Goal: Obtain resource: Download file/media

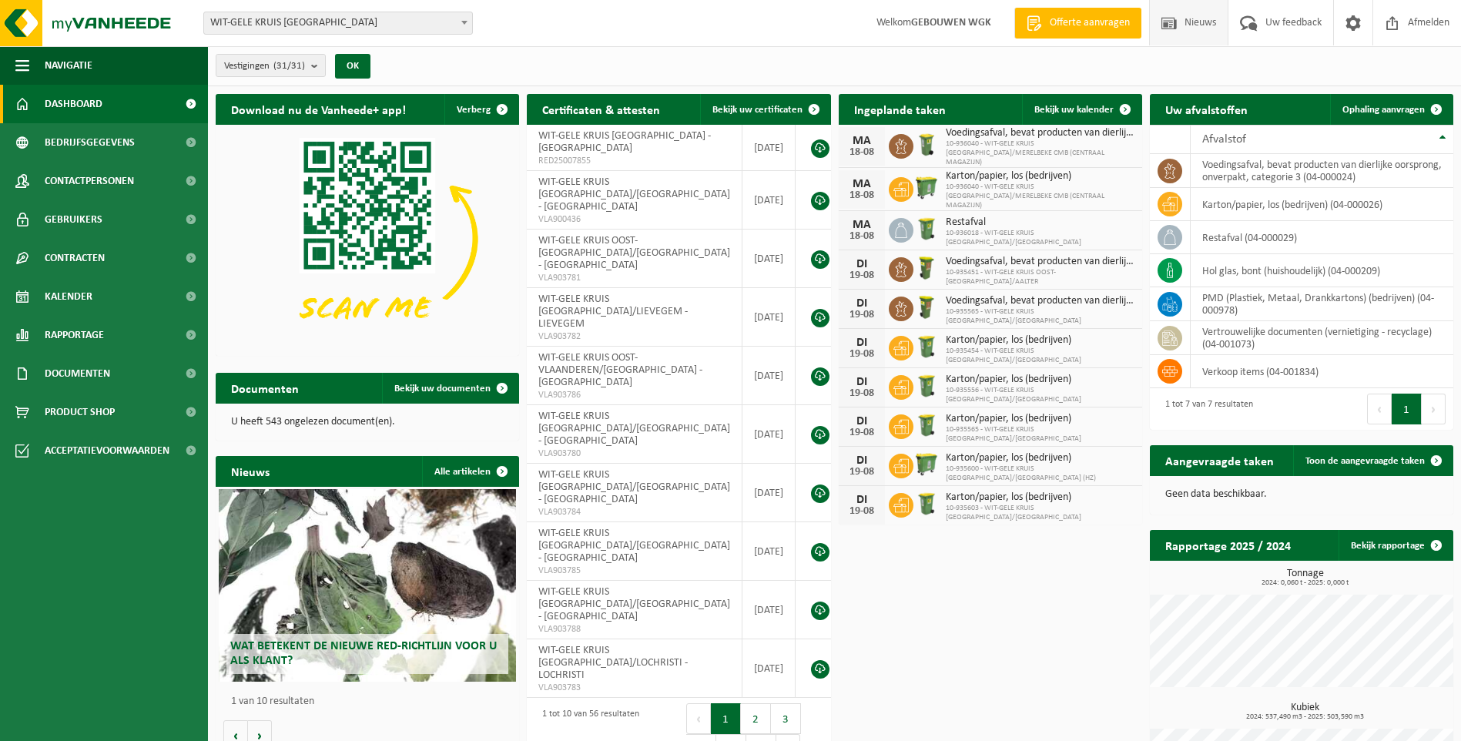
click at [1174, 13] on span at bounding box center [1168, 22] width 23 height 45
click at [1234, 112] on h2 "Uw afvalstoffen" at bounding box center [1206, 109] width 113 height 30
click at [1233, 169] on td "voedingsafval, bevat producten van dierlijke oorsprong, onverpakt, categorie 3 …" at bounding box center [1322, 171] width 263 height 34
click at [111, 291] on link "Kalender" at bounding box center [104, 296] width 208 height 39
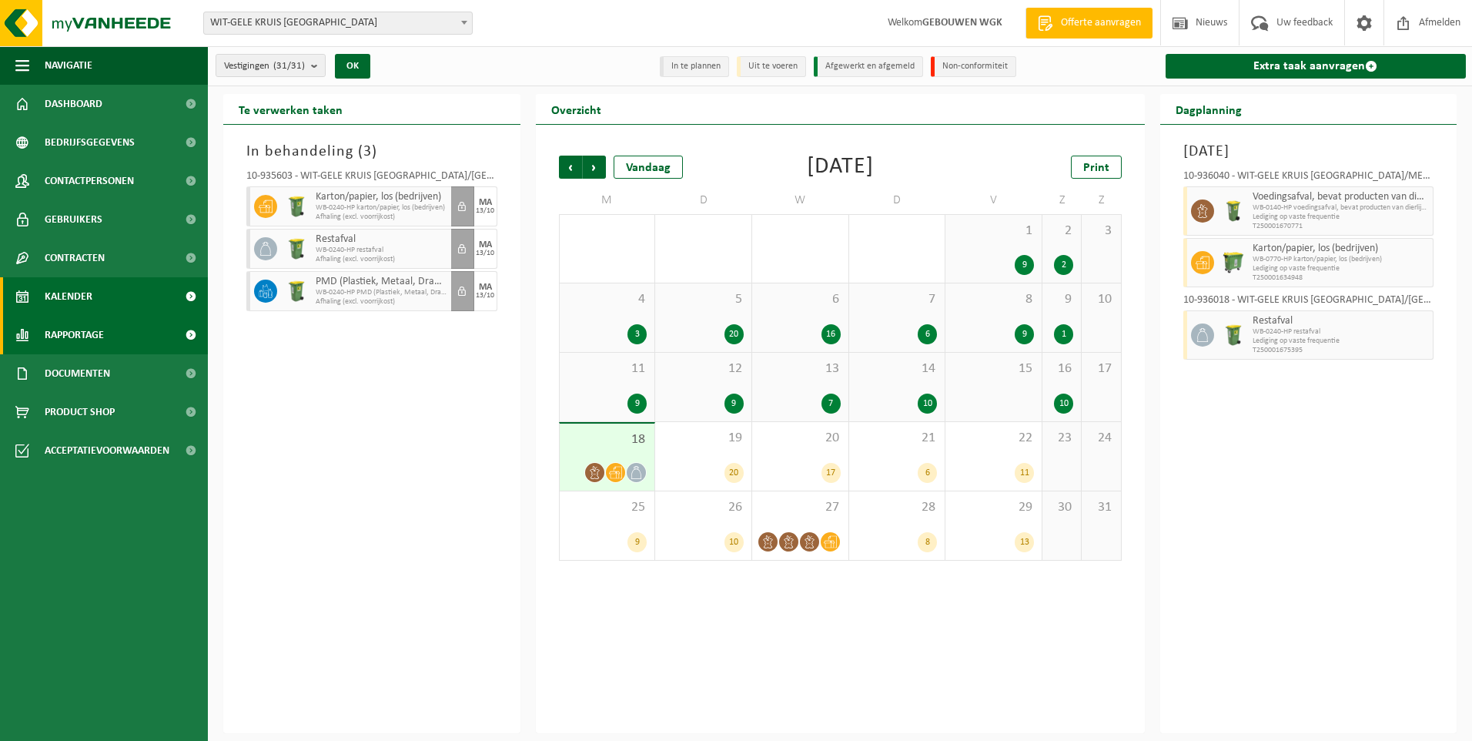
click at [99, 333] on span "Rapportage" at bounding box center [74, 335] width 59 height 39
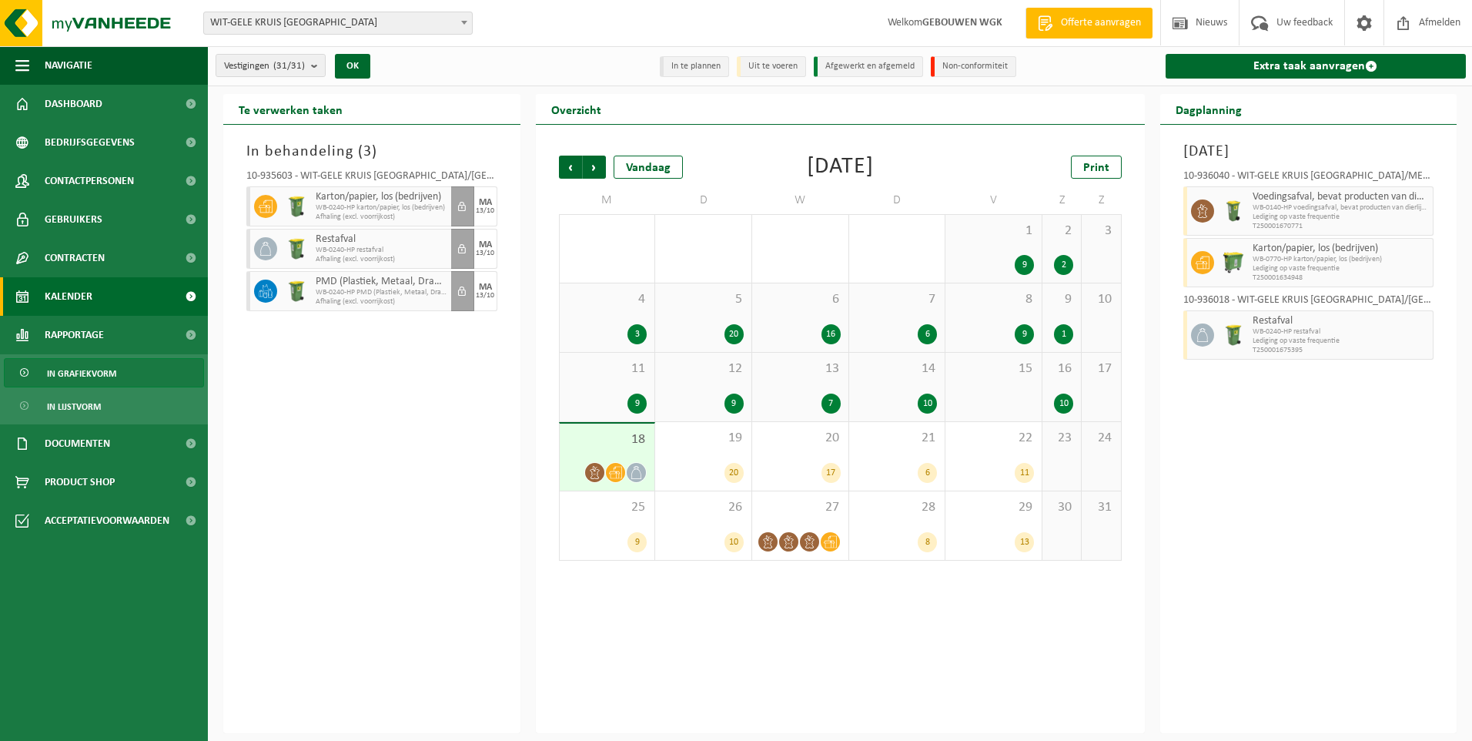
click at [109, 371] on span "In grafiekvorm" at bounding box center [81, 373] width 69 height 29
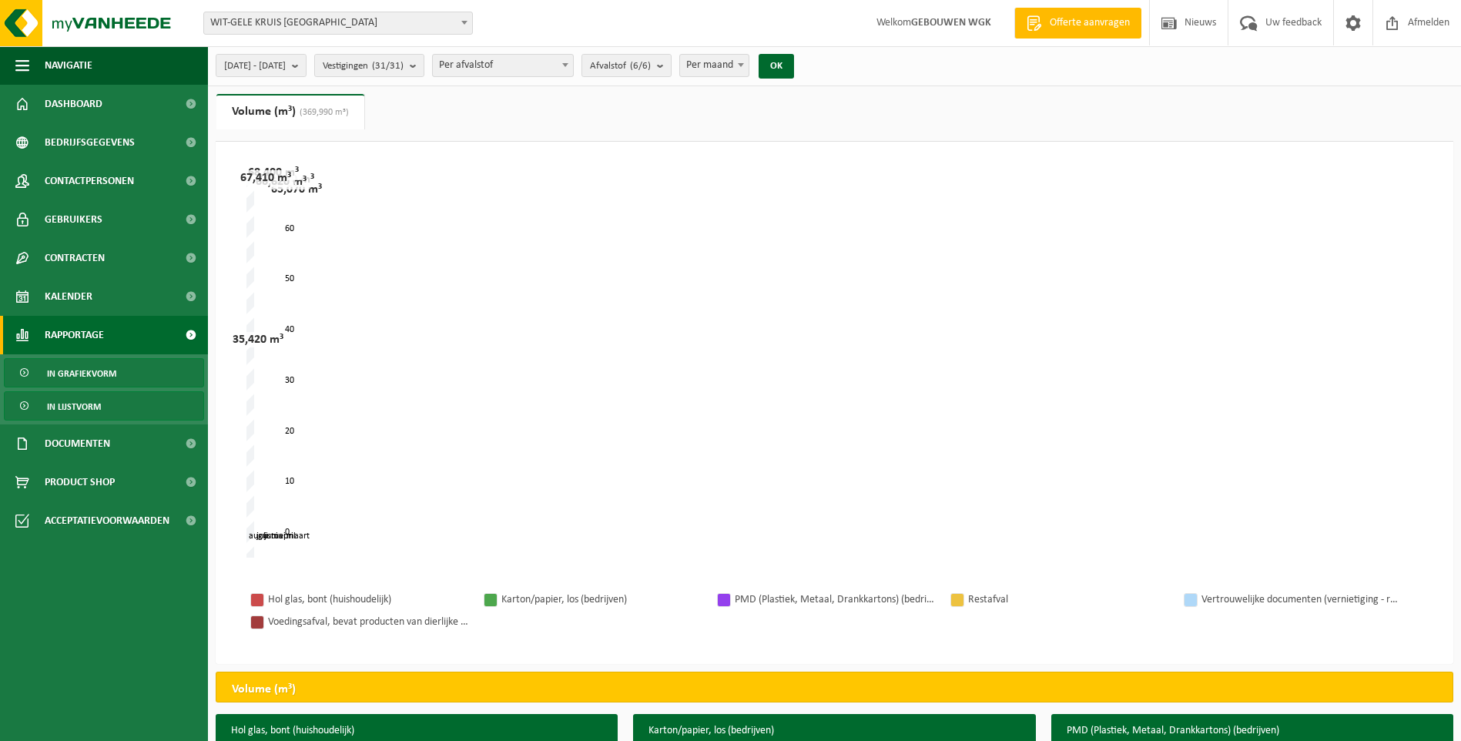
click at [106, 403] on link "In lijstvorm" at bounding box center [104, 405] width 200 height 29
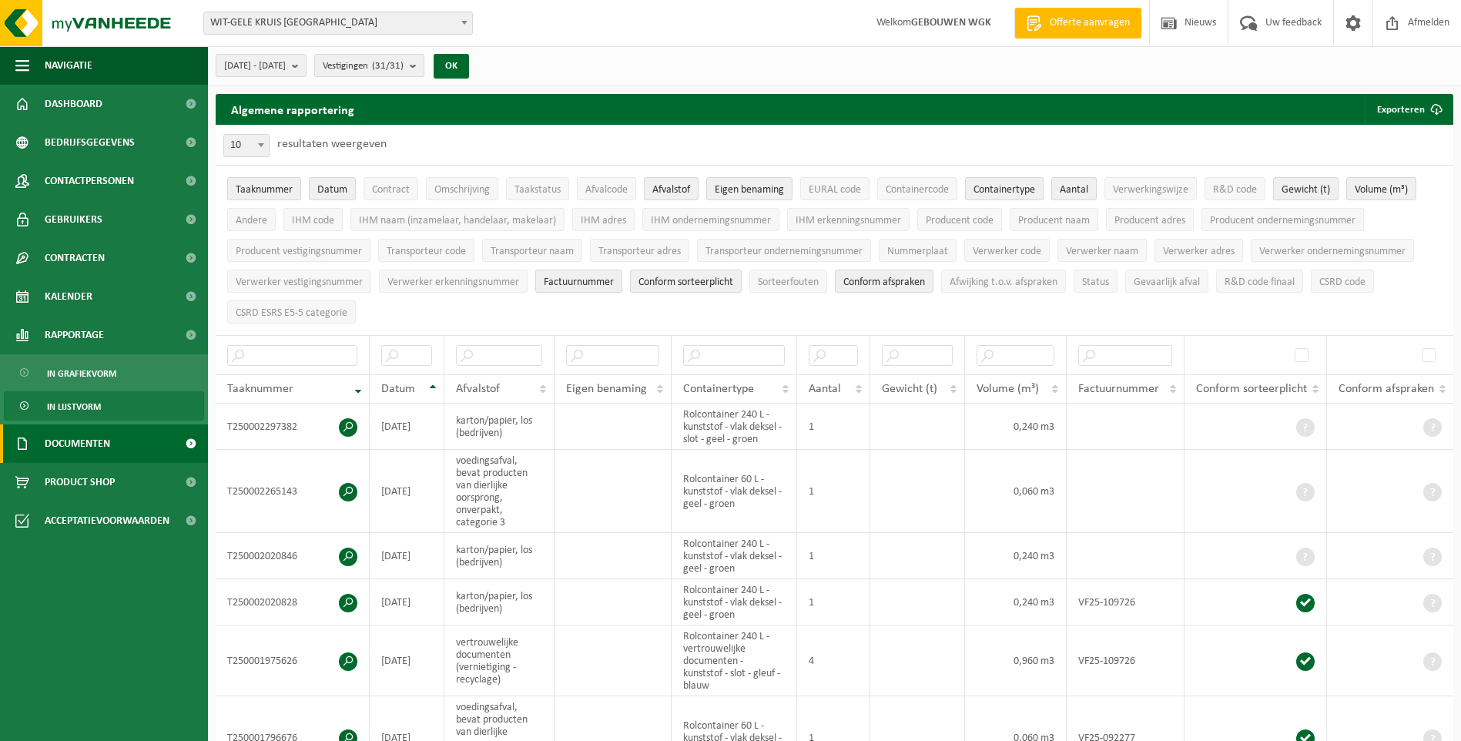
click at [128, 446] on link "Documenten" at bounding box center [104, 443] width 208 height 39
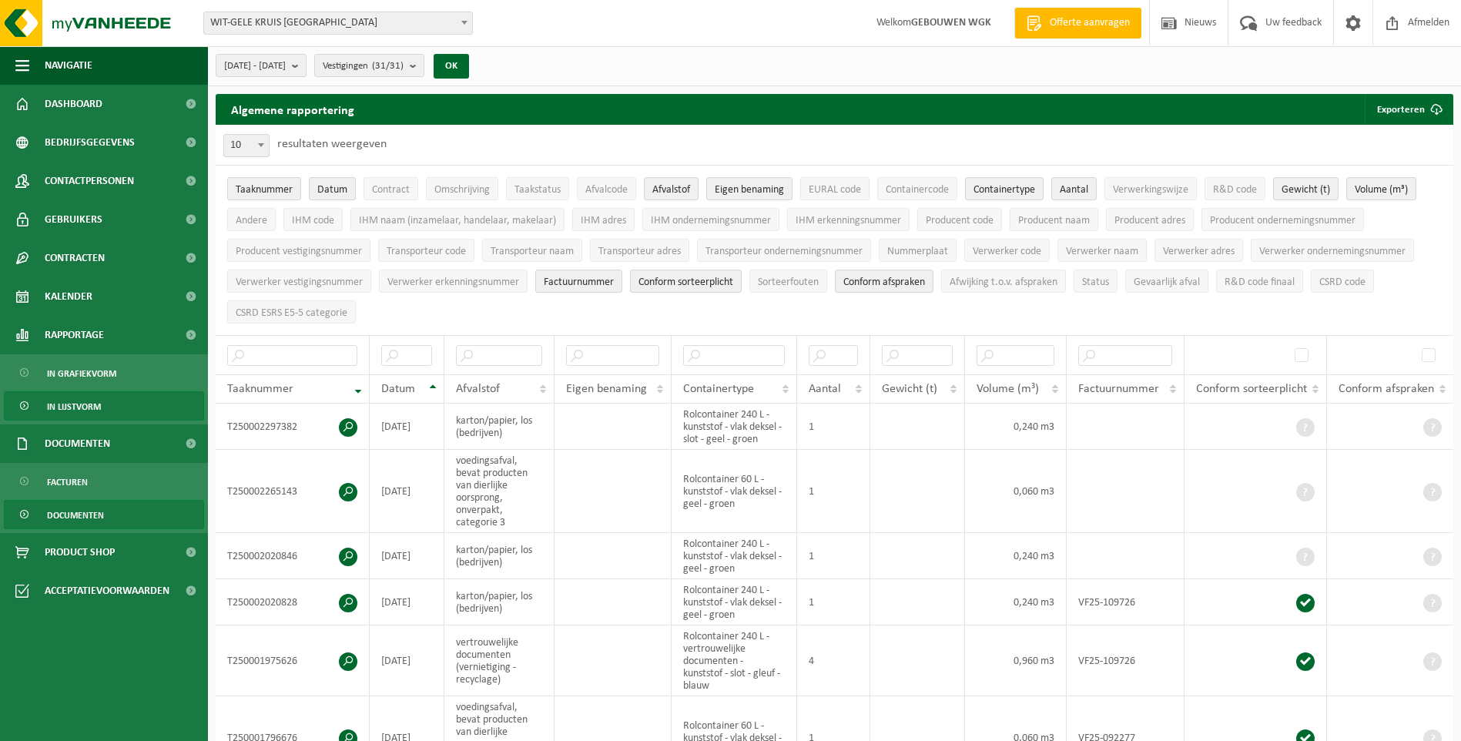
click at [97, 519] on span "Documenten" at bounding box center [75, 515] width 57 height 29
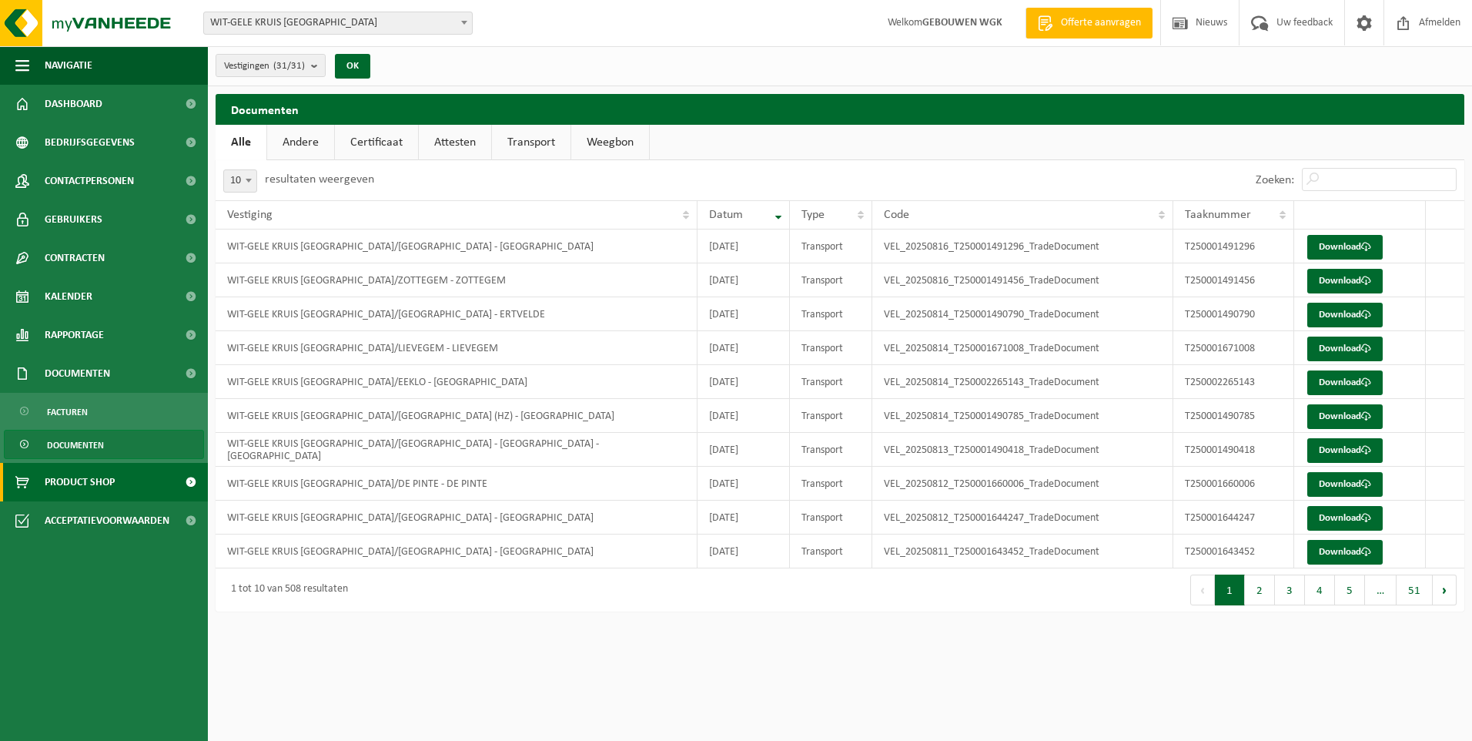
click at [110, 497] on span "Product Shop" at bounding box center [80, 482] width 70 height 39
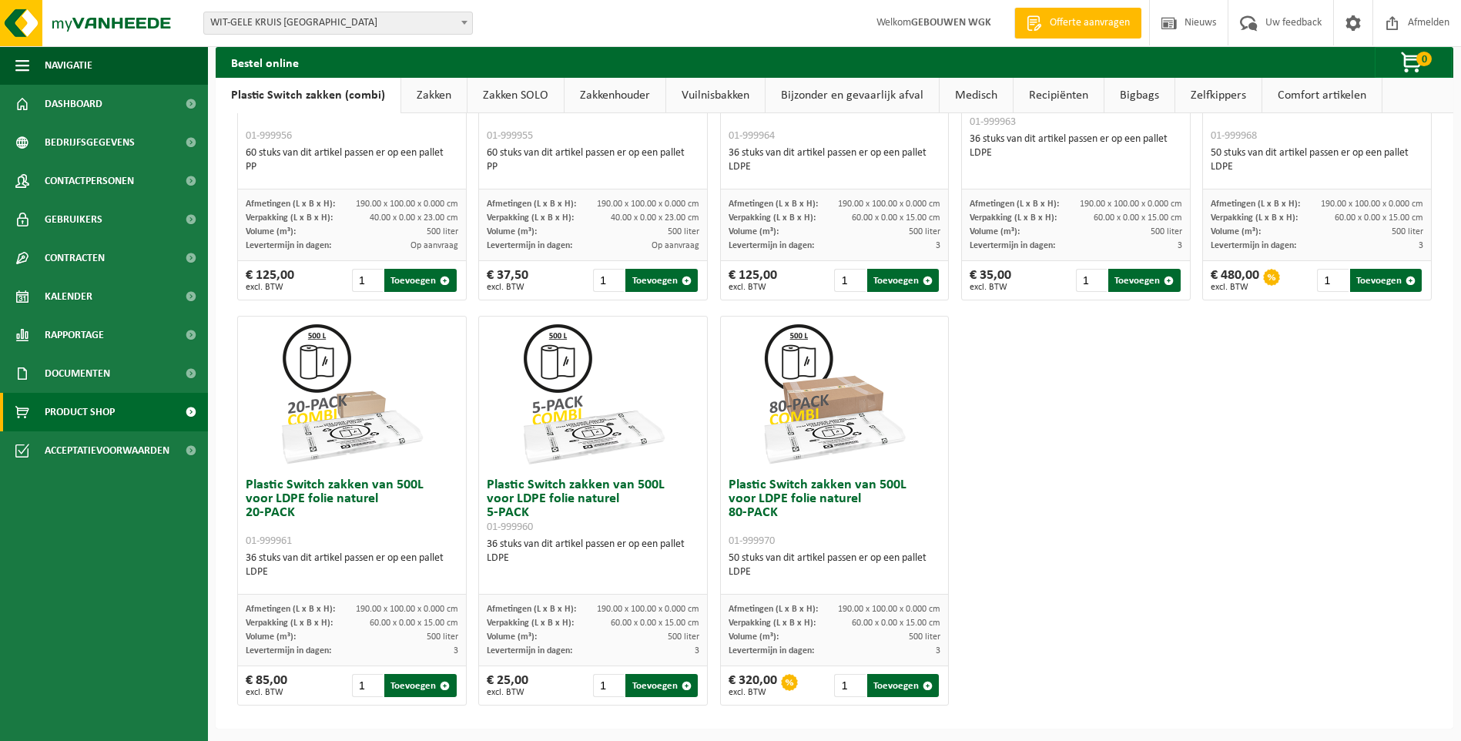
scroll to position [705, 0]
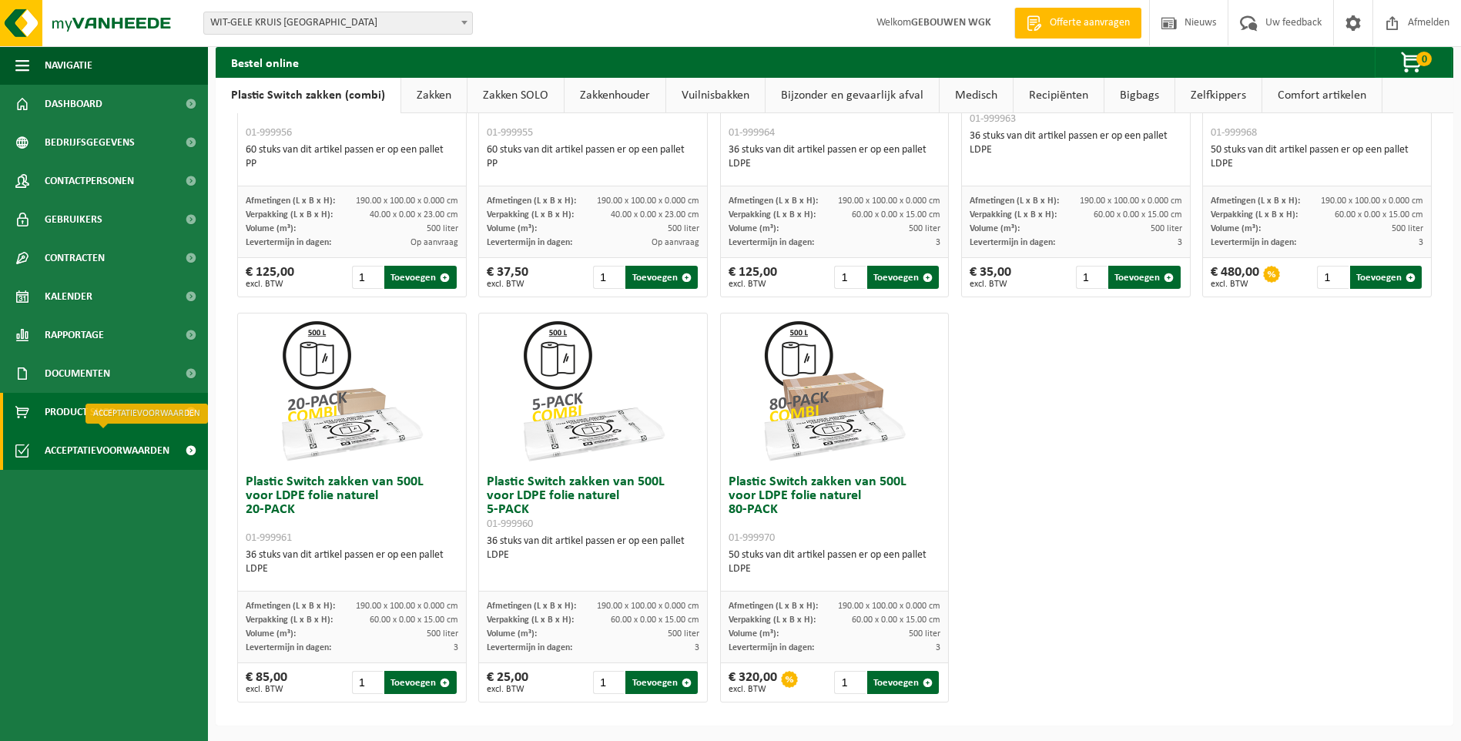
click at [109, 443] on span "Acceptatievoorwaarden" at bounding box center [107, 450] width 125 height 39
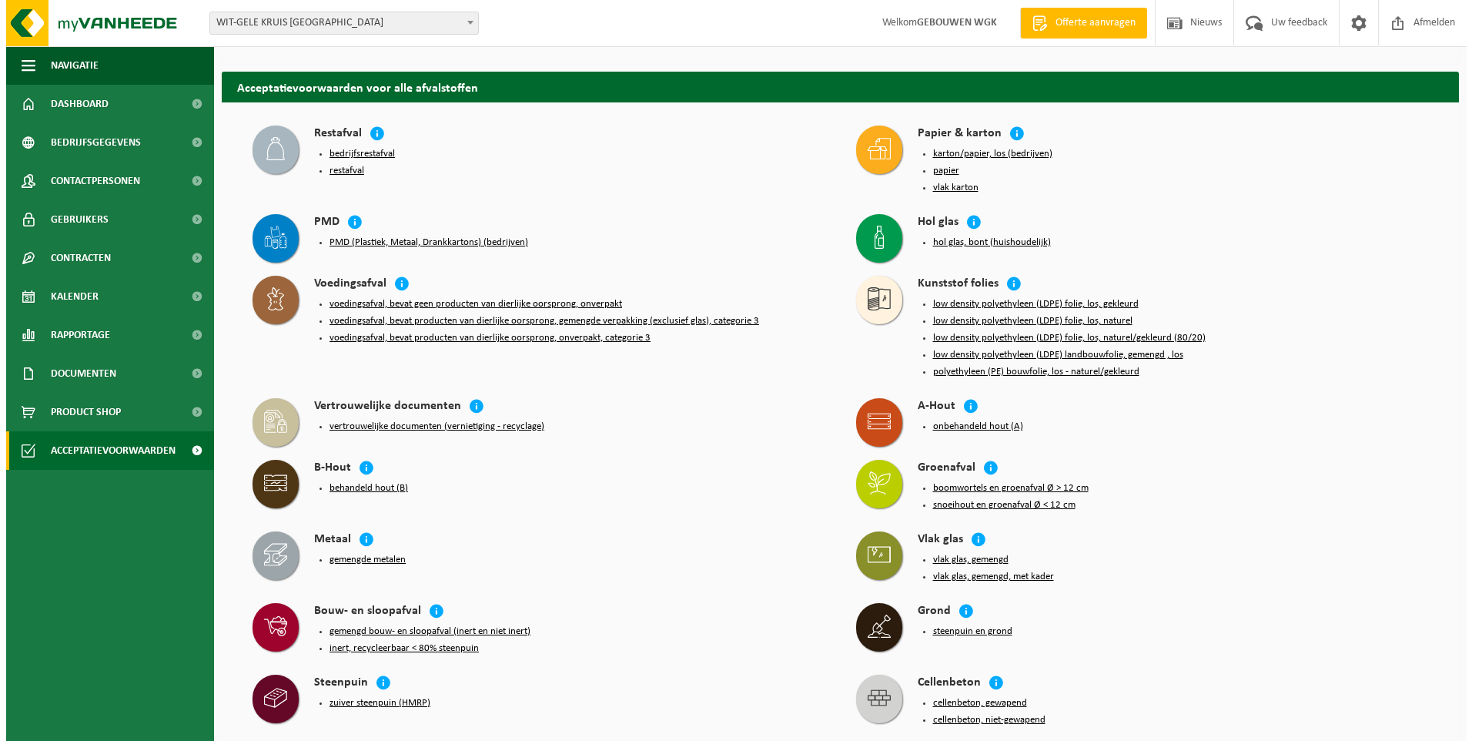
scroll to position [231, 0]
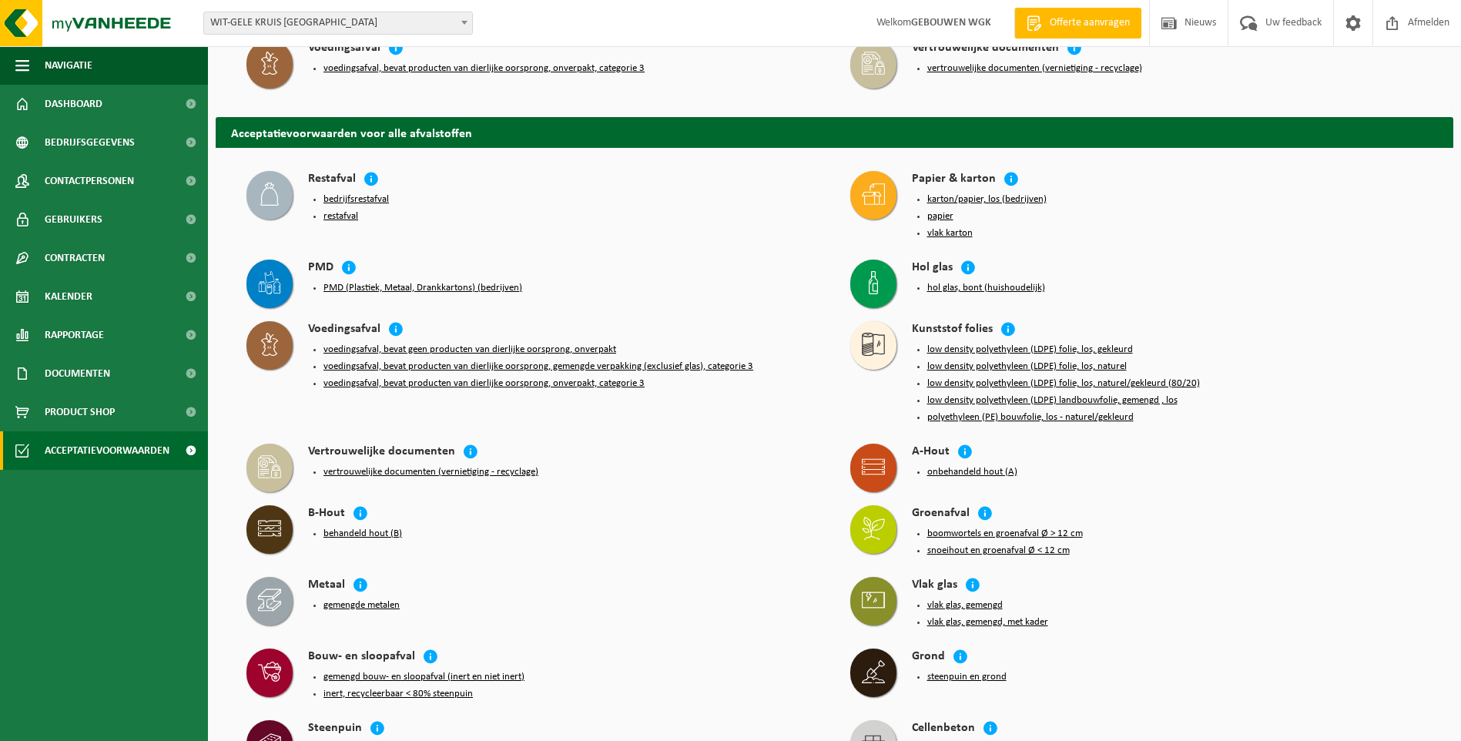
click at [395, 282] on button "PMD (Plastiek, Metaal, Drankkartons) (bedrijven)" at bounding box center [422, 288] width 199 height 12
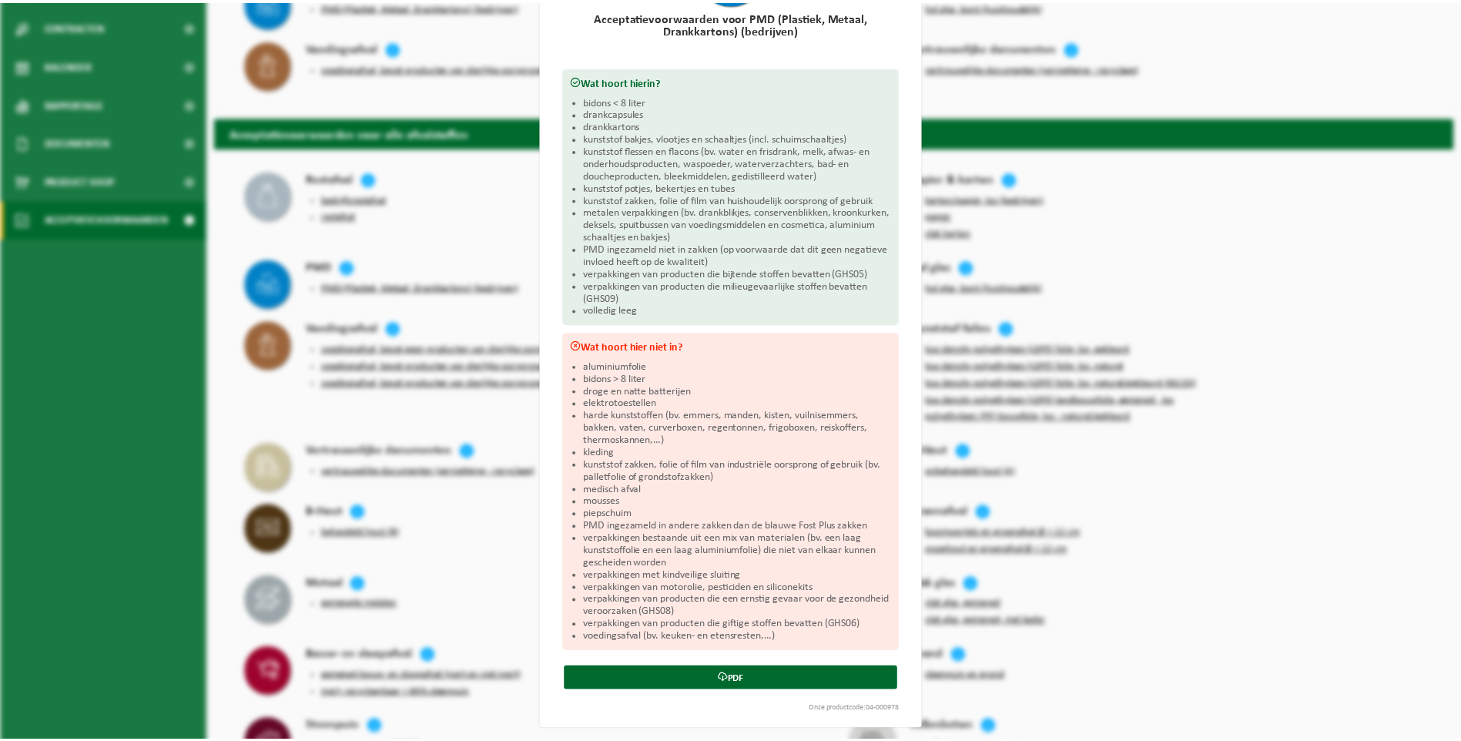
scroll to position [139, 0]
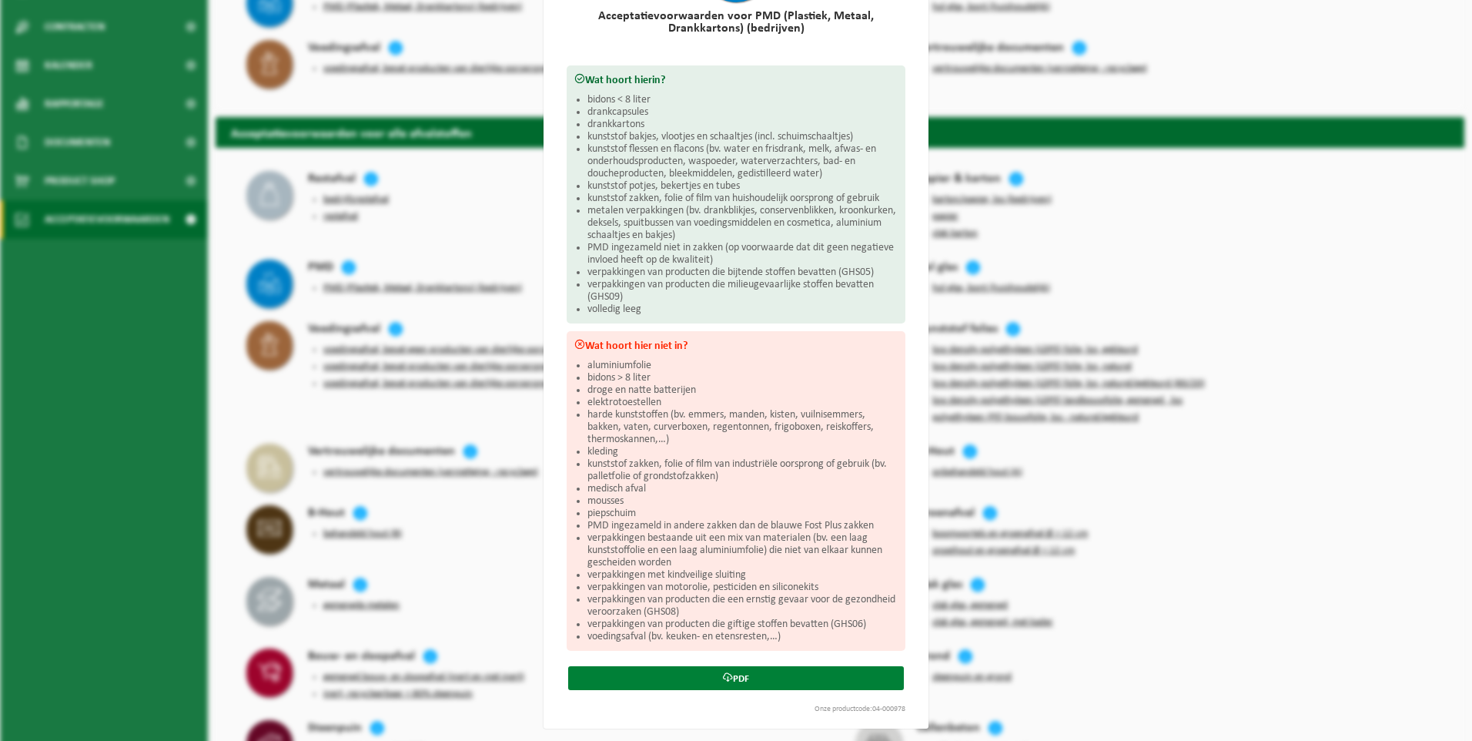
click at [792, 675] on link "PDF" at bounding box center [736, 678] width 336 height 24
click at [473, 126] on div "PMD (Plastiek, Metaal, Drankkartons) (bedrijven) Sluiten Acceptatievoorwaarden …" at bounding box center [736, 370] width 1472 height 741
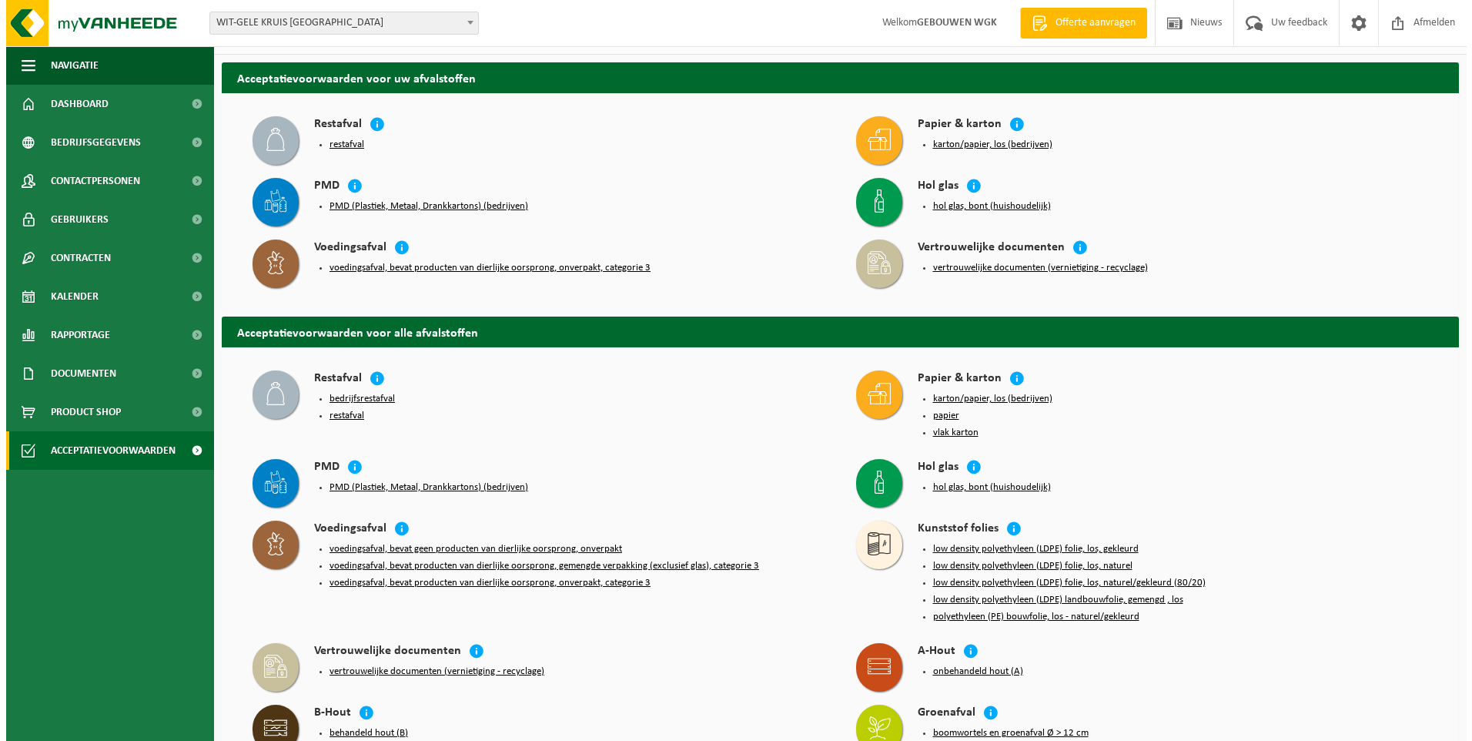
scroll to position [0, 0]
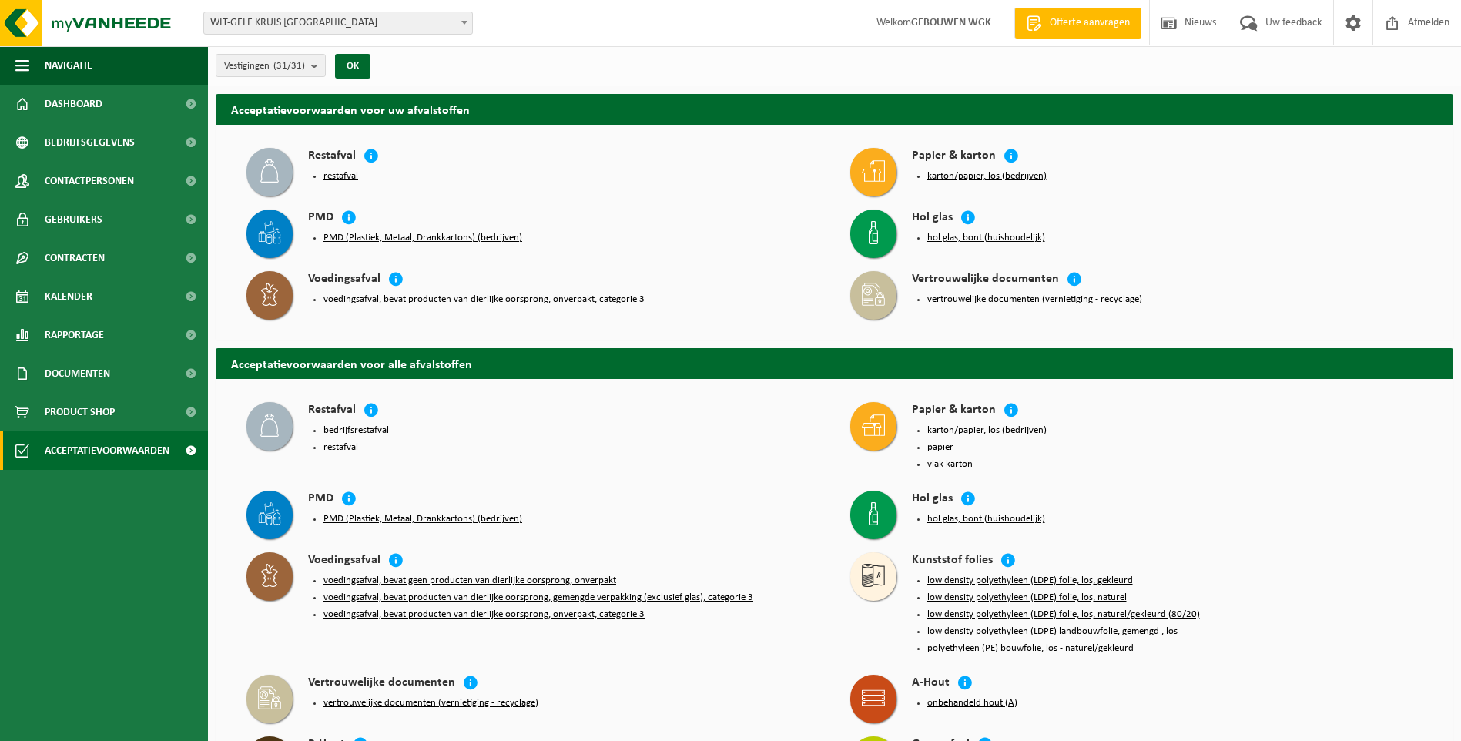
click at [533, 300] on button "voedingsafval, bevat producten van dierlijke oorsprong, onverpakt, categorie 3" at bounding box center [483, 299] width 321 height 12
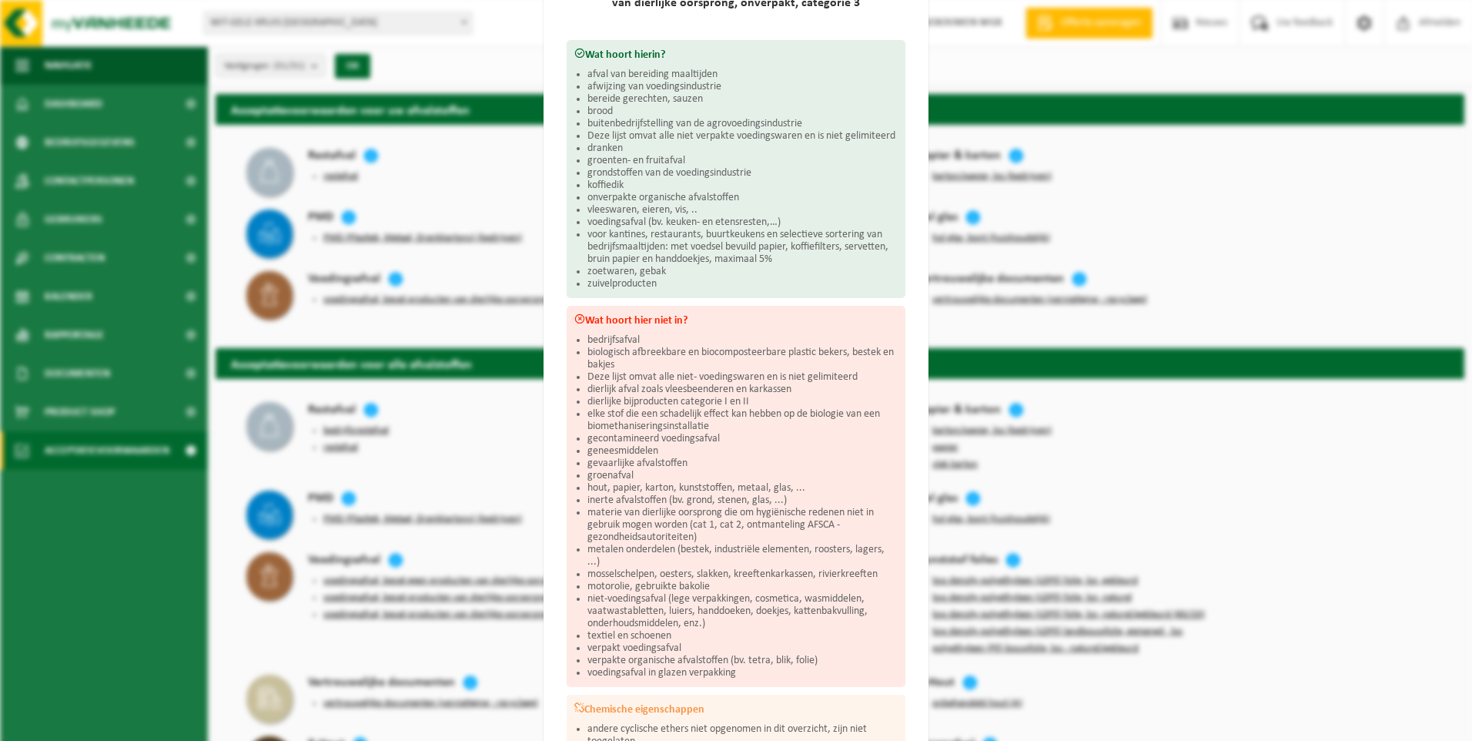
scroll to position [379, 0]
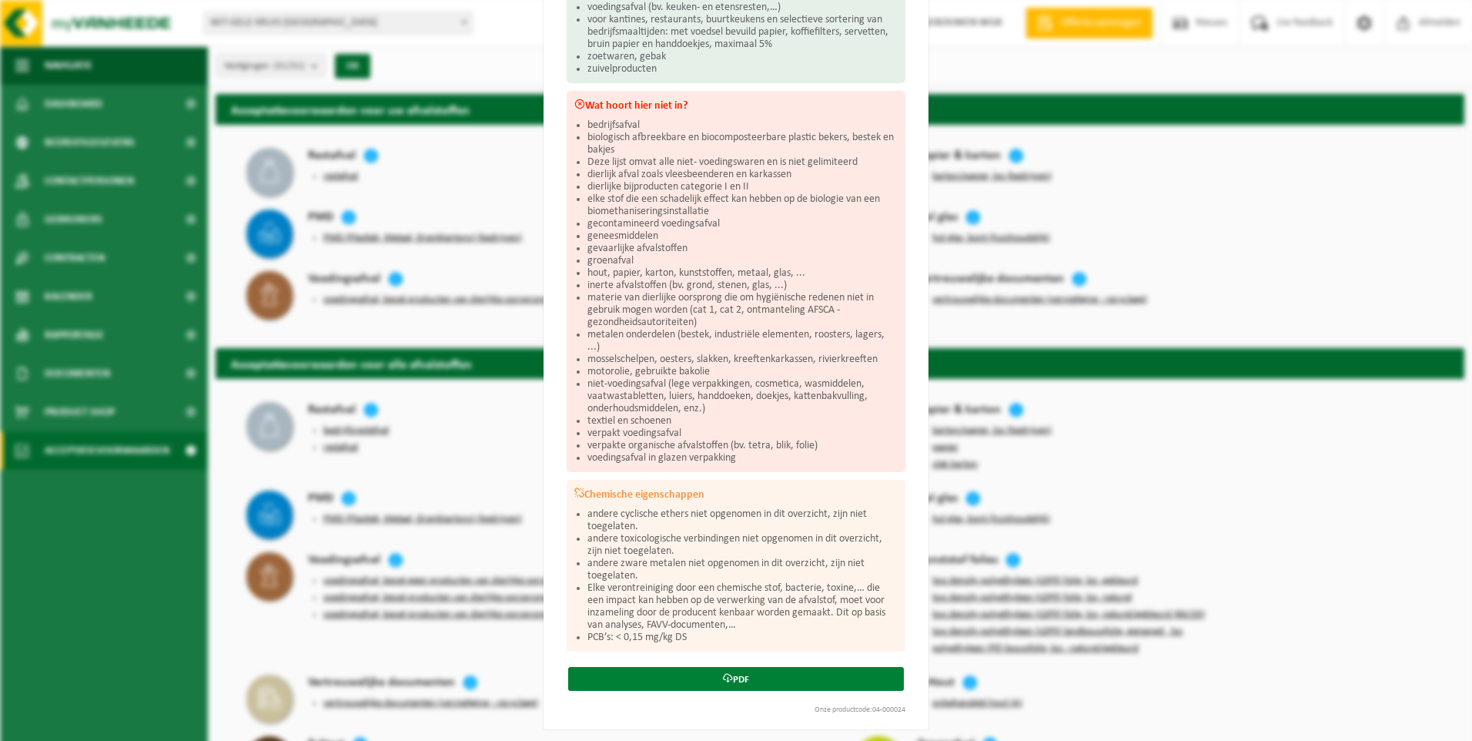
click at [725, 679] on icon at bounding box center [728, 678] width 10 height 10
click at [392, 199] on div "Voedingsafval, bevat producten van dierlijke oorsprong, onverpakt, categorie 3 …" at bounding box center [736, 370] width 1472 height 741
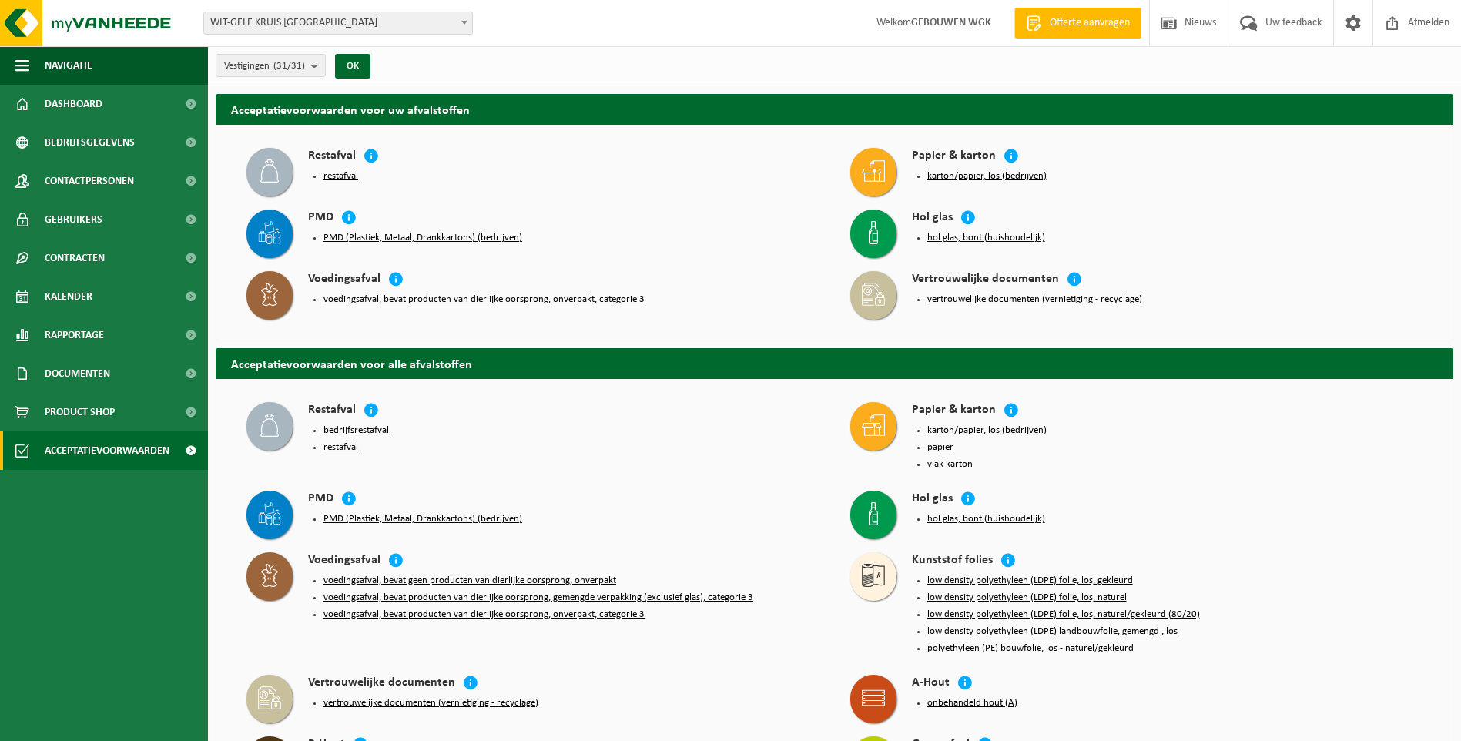
click at [345, 173] on button "restafval" at bounding box center [340, 176] width 35 height 12
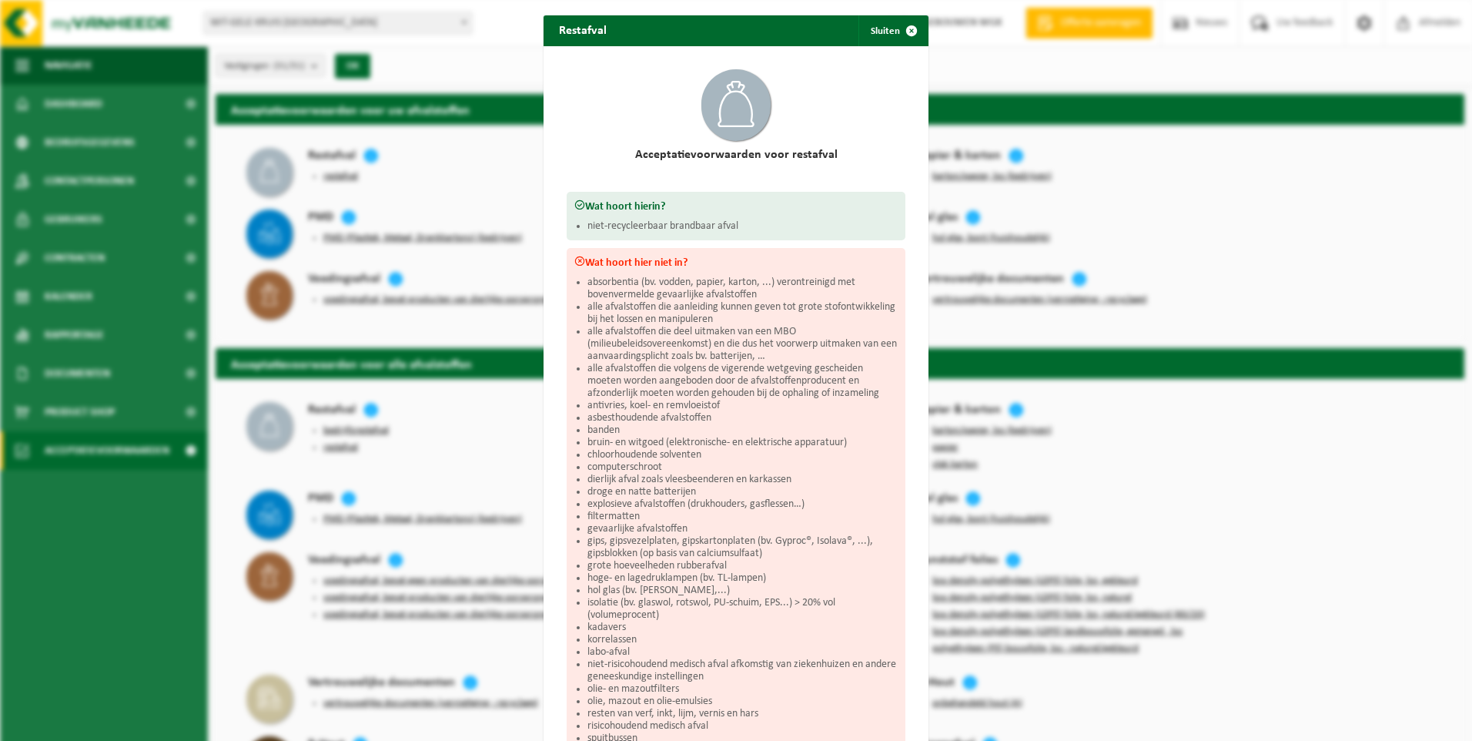
click at [406, 203] on div "Restafval Sluiten Acceptatievoorwaarden voor restafval Wat hoort hierin? niet-r…" at bounding box center [736, 370] width 1472 height 741
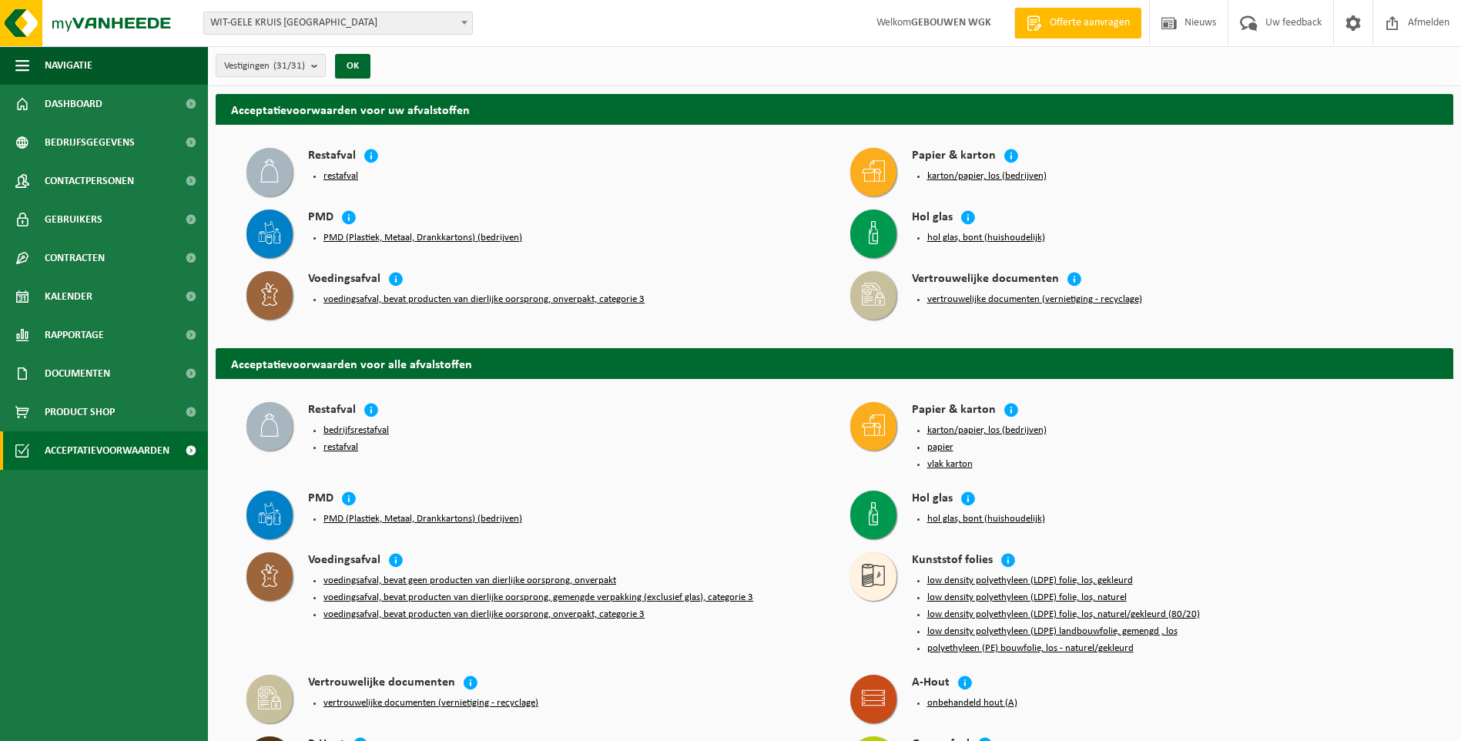
click at [343, 174] on button "restafval" at bounding box center [340, 176] width 35 height 12
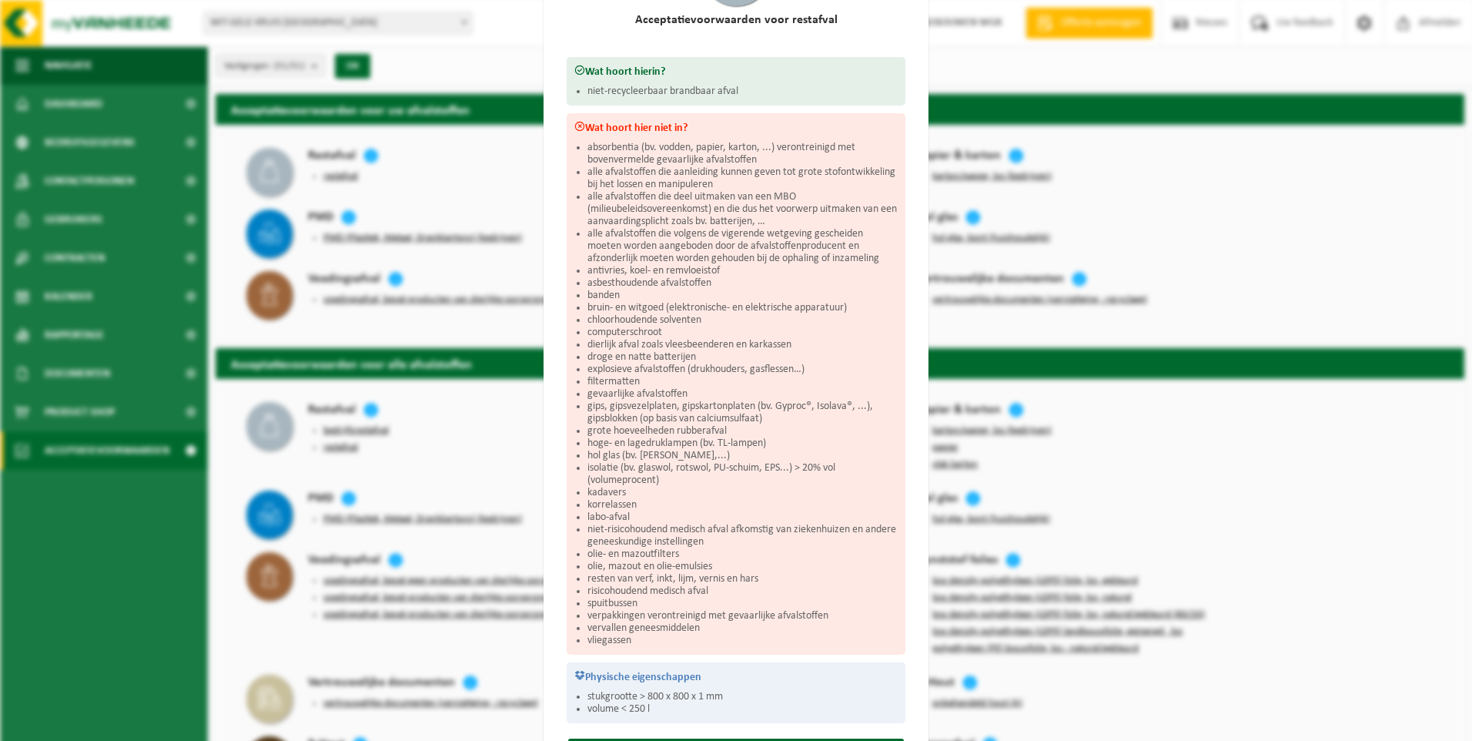
scroll to position [206, 0]
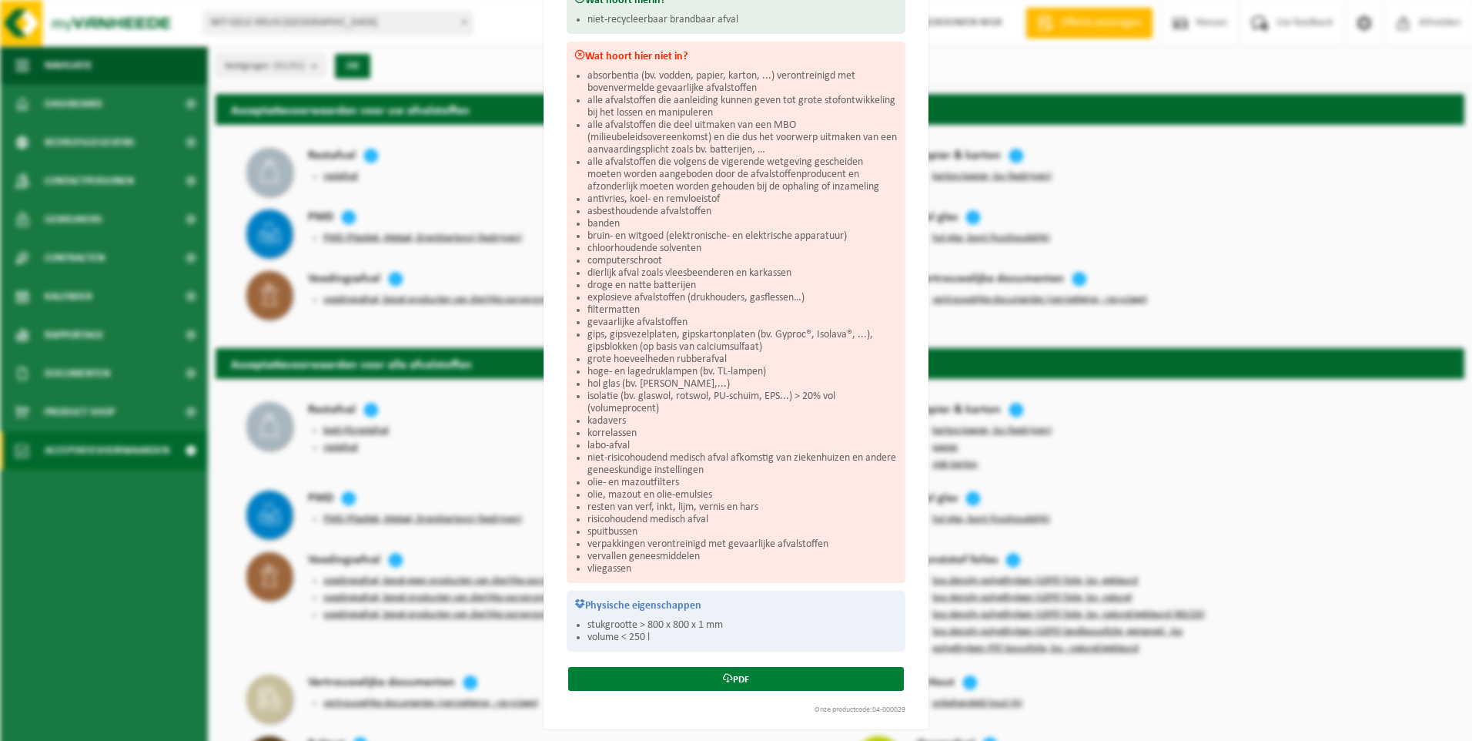
click at [705, 678] on link "PDF" at bounding box center [736, 679] width 336 height 24
click at [1106, 263] on div "Restafval Sluiten Acceptatievoorwaarden voor restafval Wat hoort hierin? niet-r…" at bounding box center [736, 370] width 1472 height 741
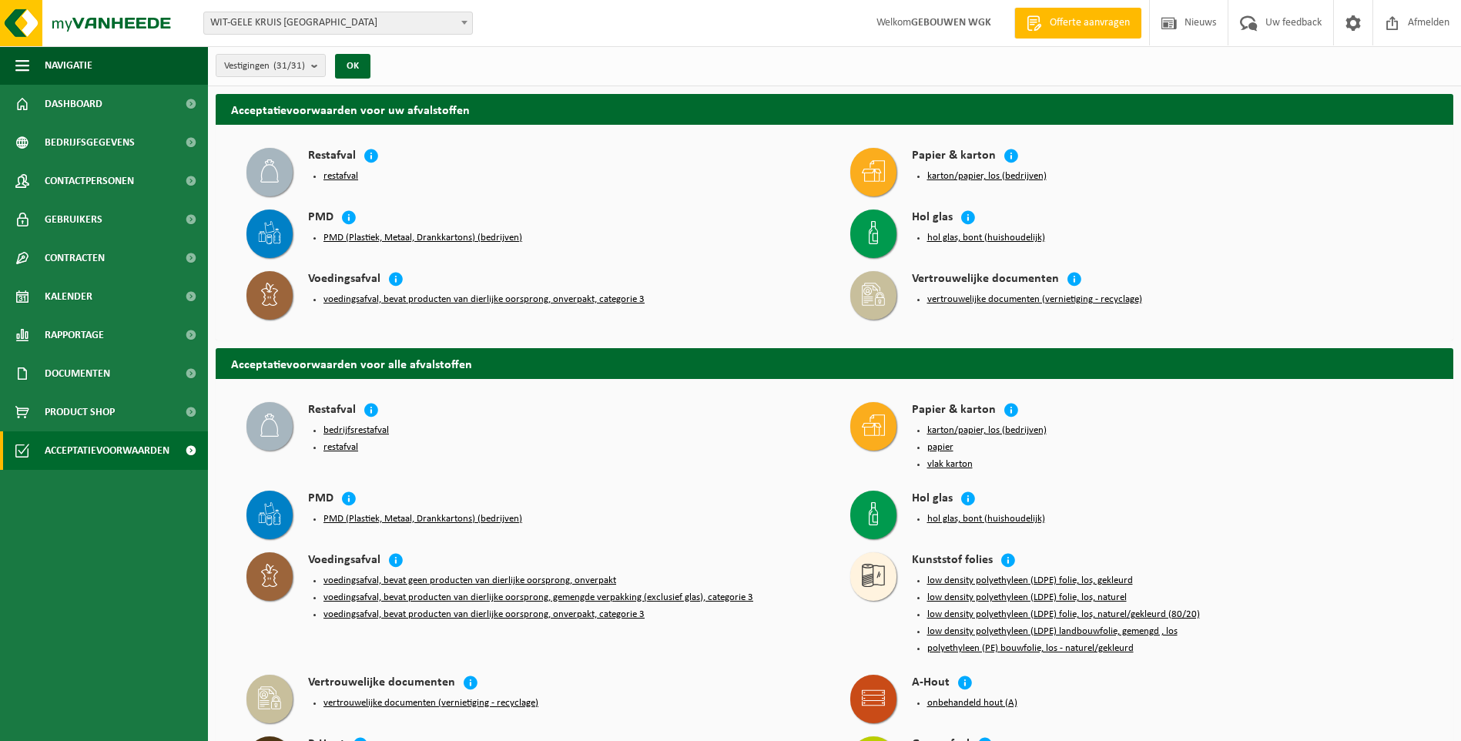
click at [1018, 239] on button "hol glas, bont (huishoudelijk)" at bounding box center [986, 238] width 118 height 12
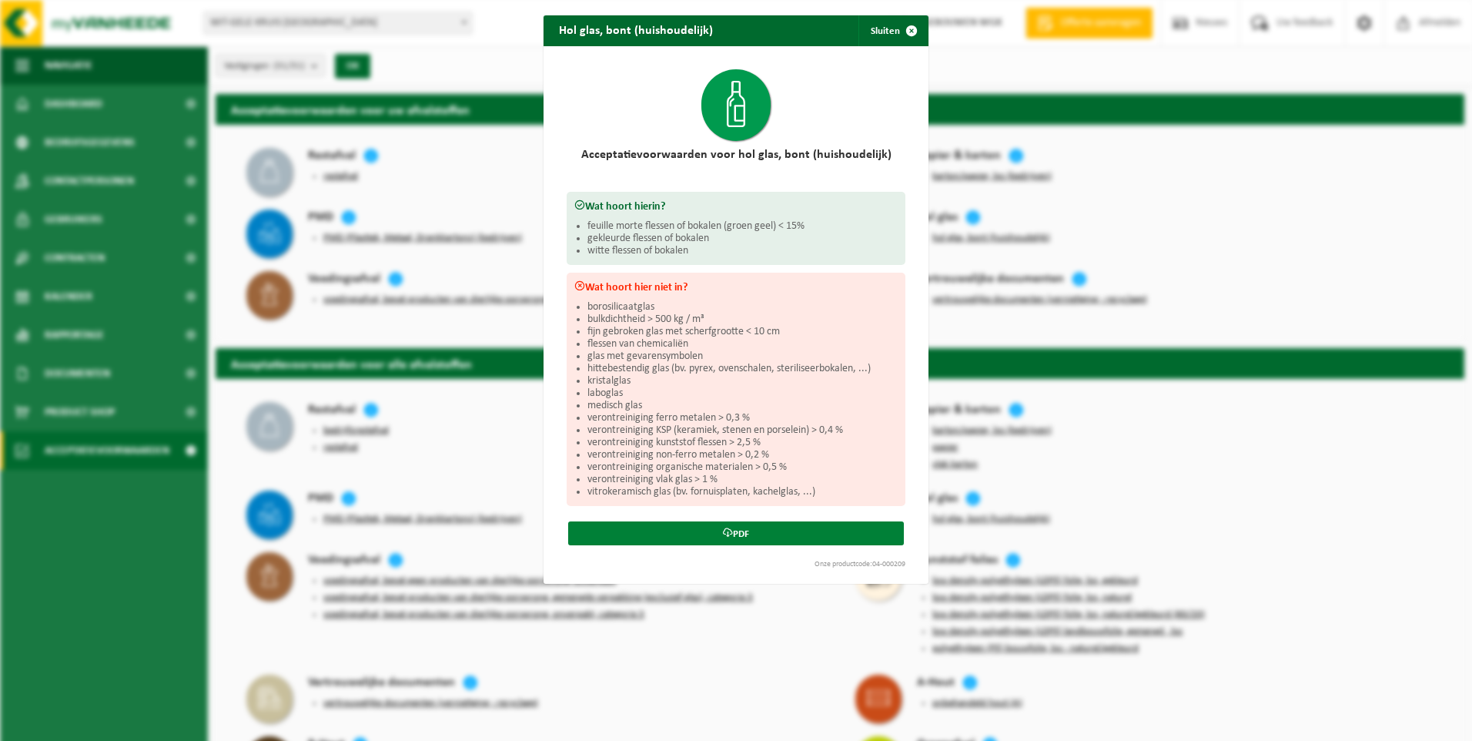
click at [794, 530] on link "PDF" at bounding box center [736, 533] width 336 height 24
click at [1124, 172] on div "Hol glas, bont (huishoudelijk) Sluiten Acceptatievoorwaarden voor hol glas, bon…" at bounding box center [736, 370] width 1472 height 741
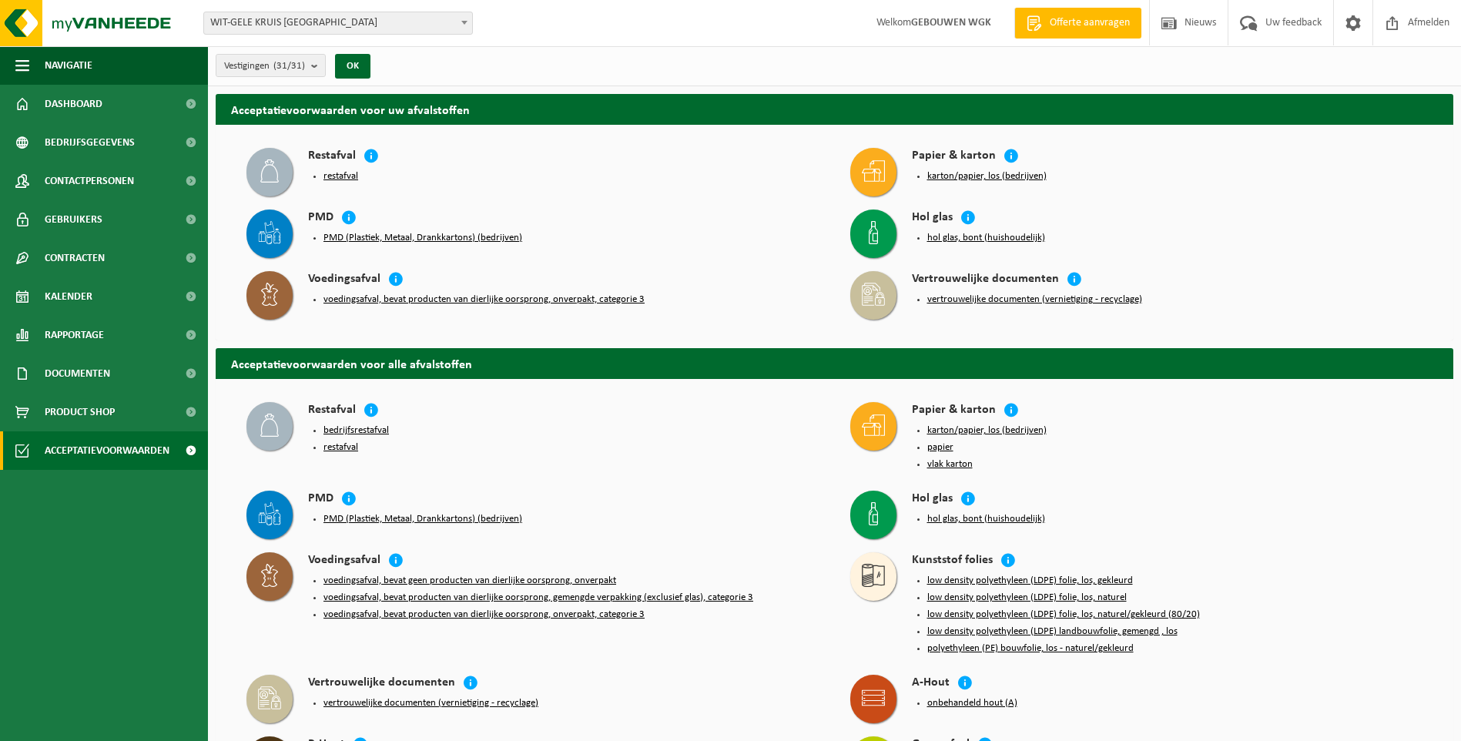
click at [978, 176] on button "karton/papier, los (bedrijven)" at bounding box center [986, 176] width 119 height 12
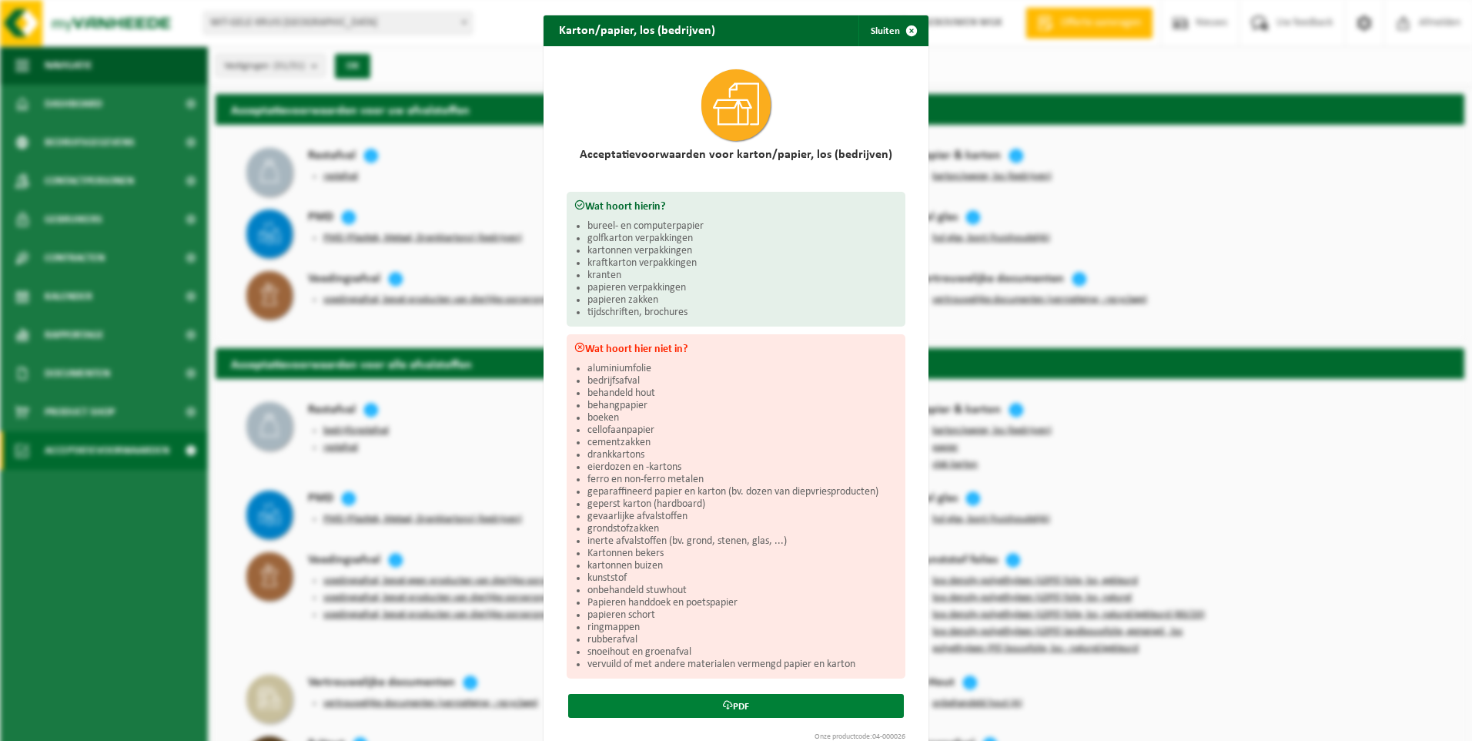
click at [701, 702] on link "PDF" at bounding box center [736, 706] width 336 height 24
